Goal: Navigation & Orientation: Find specific page/section

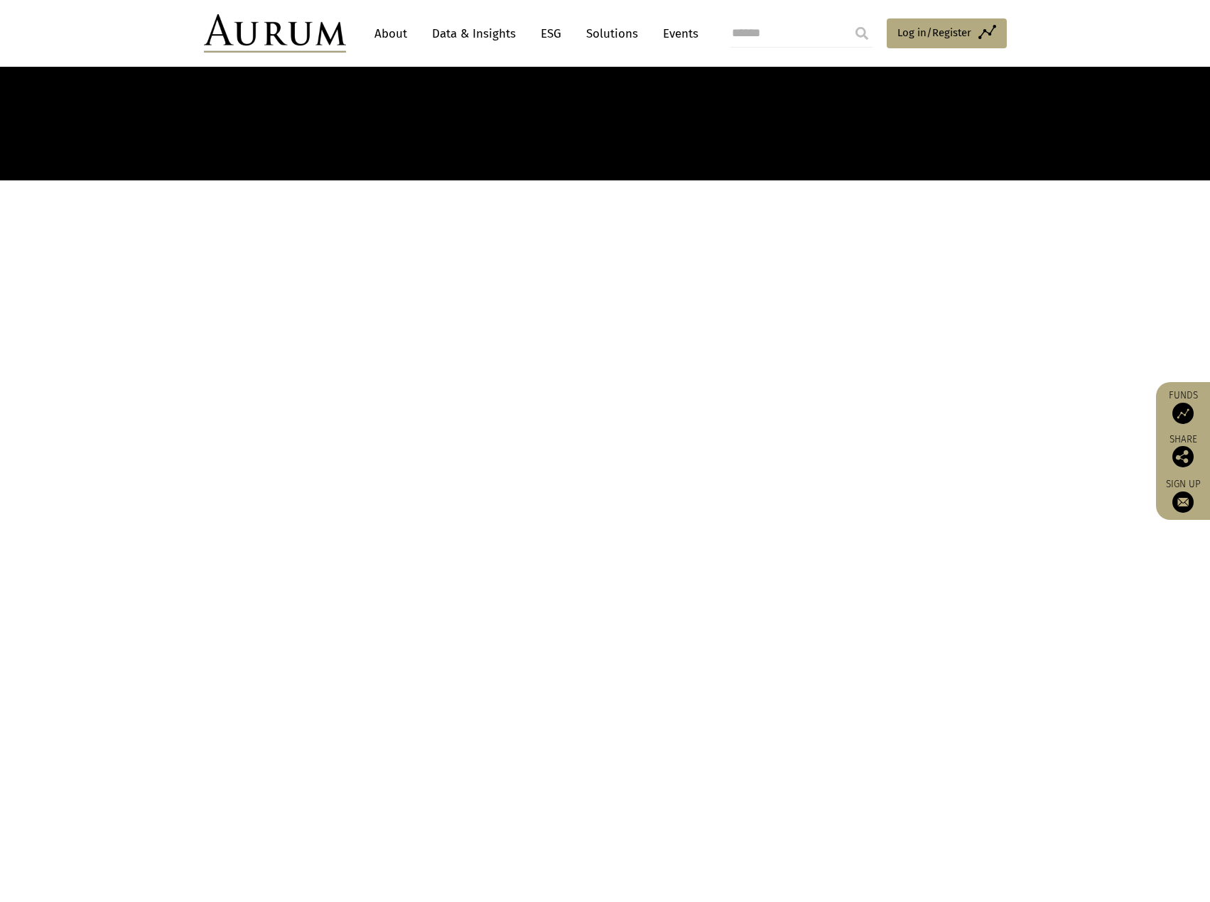
scroll to position [450, 0]
click at [388, 40] on link "About" at bounding box center [390, 34] width 47 height 26
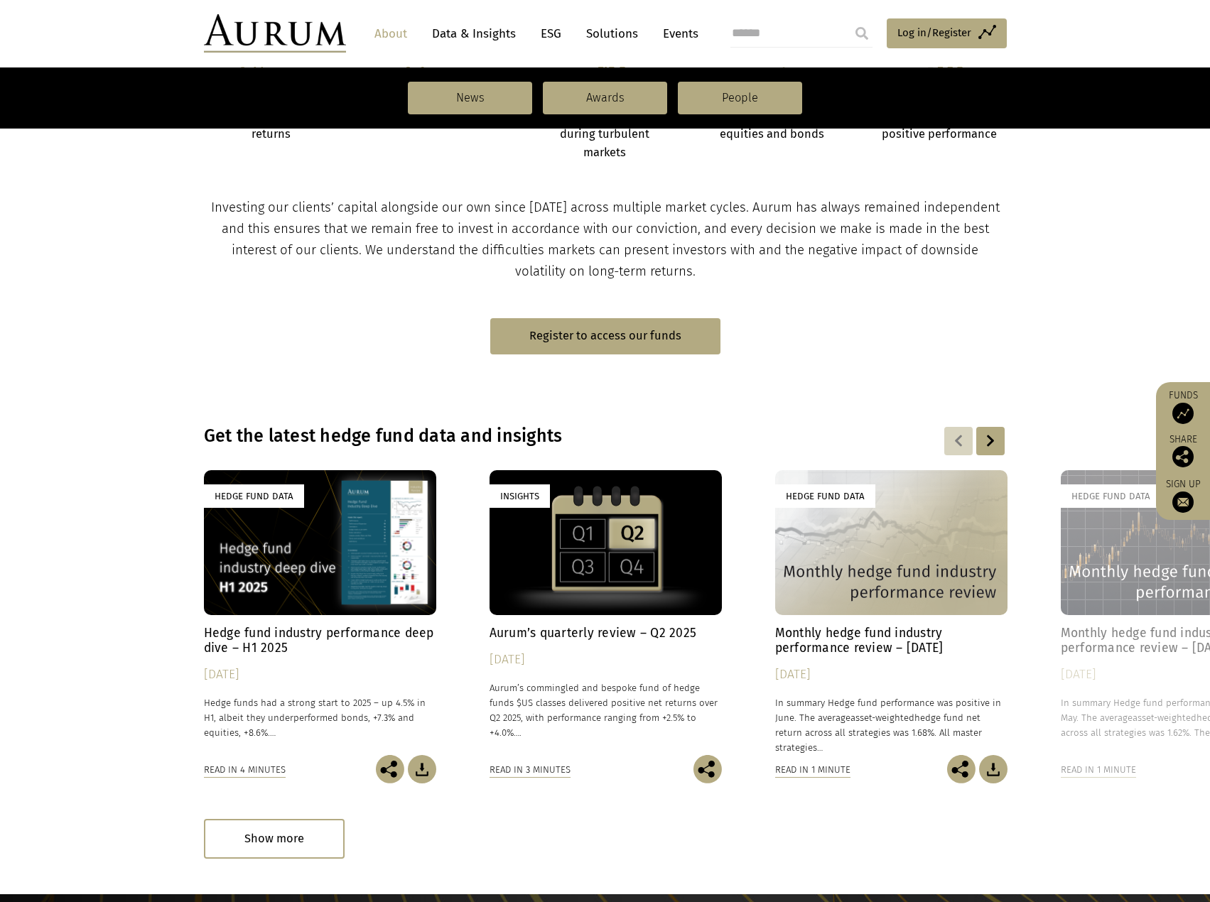
scroll to position [852, 0]
